Goal: Task Accomplishment & Management: Manage account settings

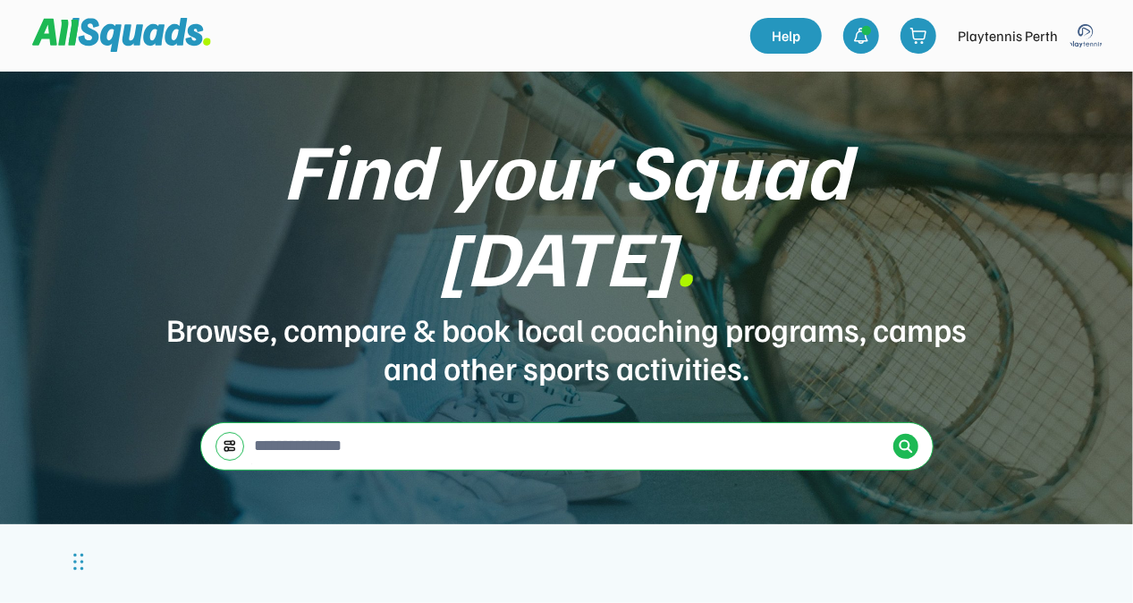
click at [1086, 38] on img at bounding box center [1087, 36] width 36 height 36
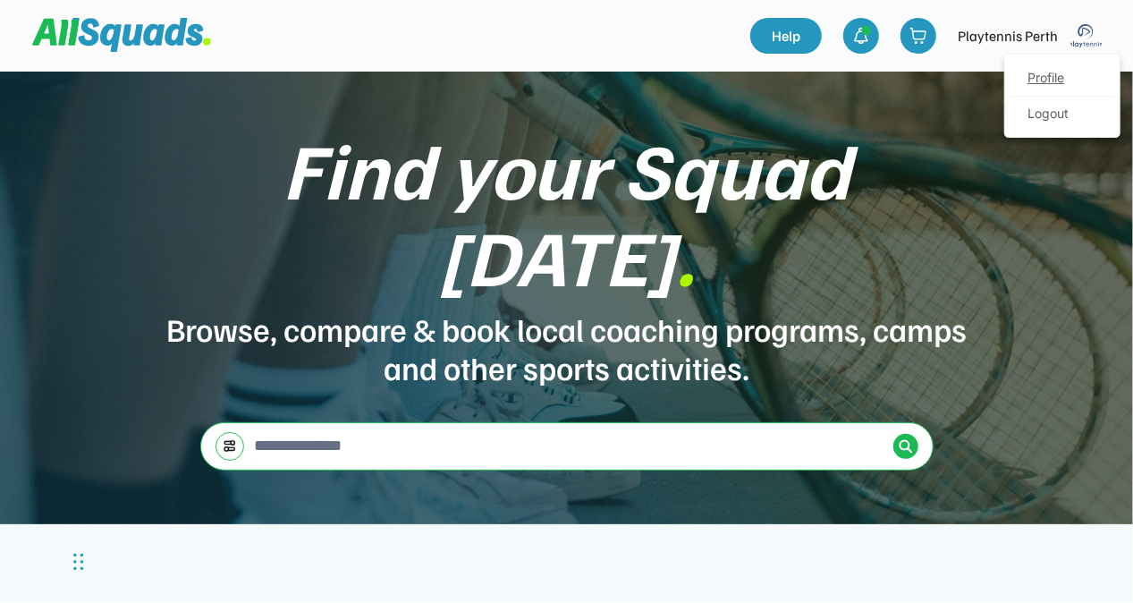
click at [1048, 72] on link "Profile" at bounding box center [1062, 79] width 106 height 36
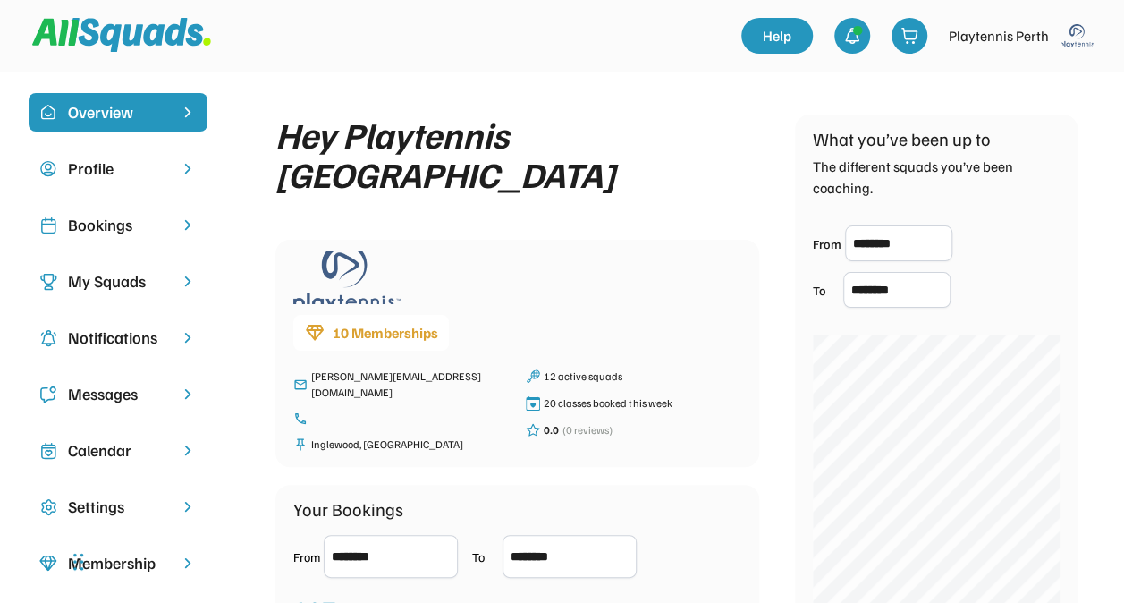
click at [125, 216] on div "Bookings" at bounding box center [118, 225] width 100 height 24
